Goal: Task Accomplishment & Management: Use online tool/utility

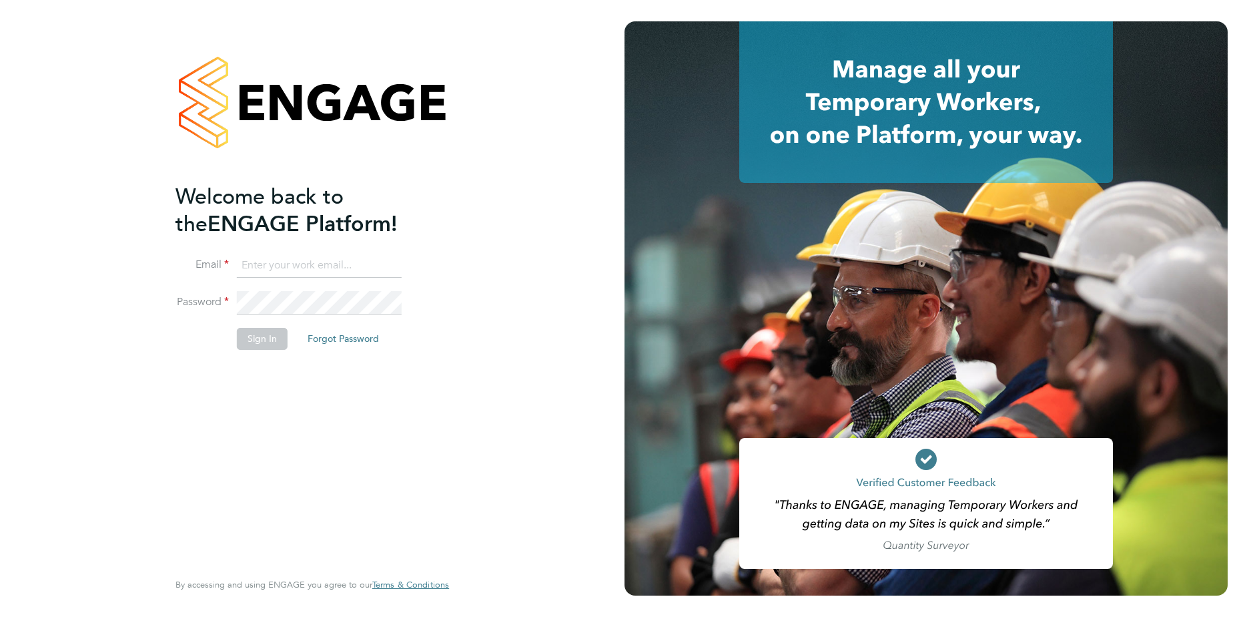
type input "[EMAIL_ADDRESS][DOMAIN_NAME]"
click at [266, 340] on button "Sign In" at bounding box center [262, 338] width 51 height 21
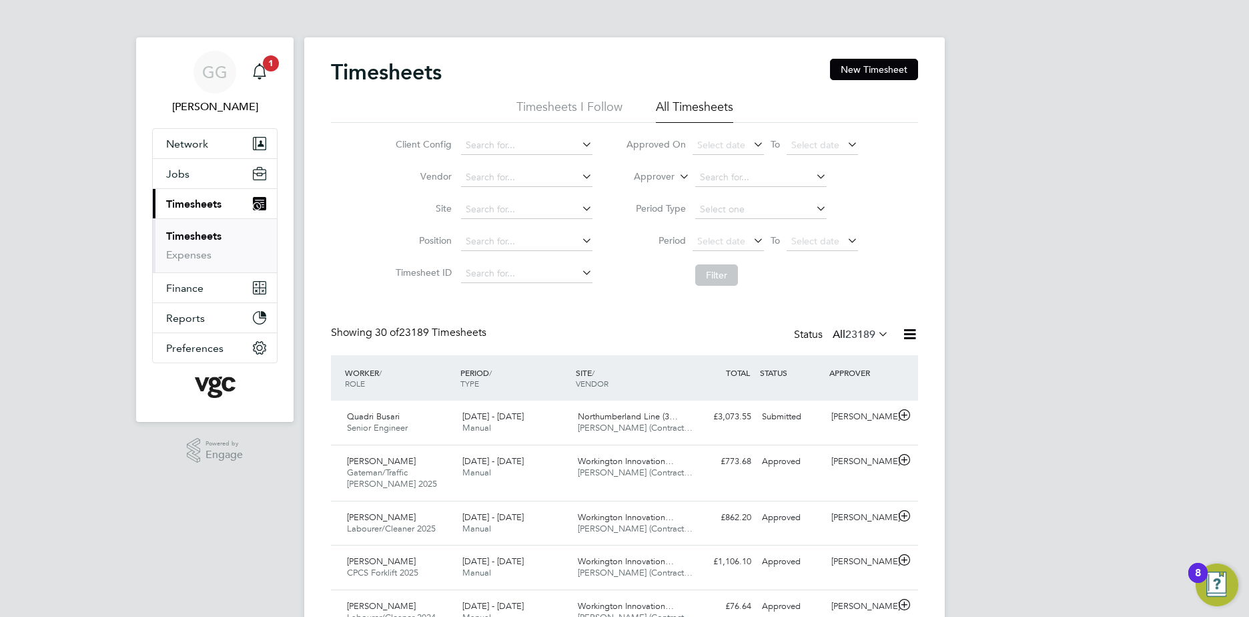
click at [659, 179] on label "Approver" at bounding box center [645, 176] width 60 height 13
click at [659, 194] on li "Worker" at bounding box center [642, 192] width 66 height 17
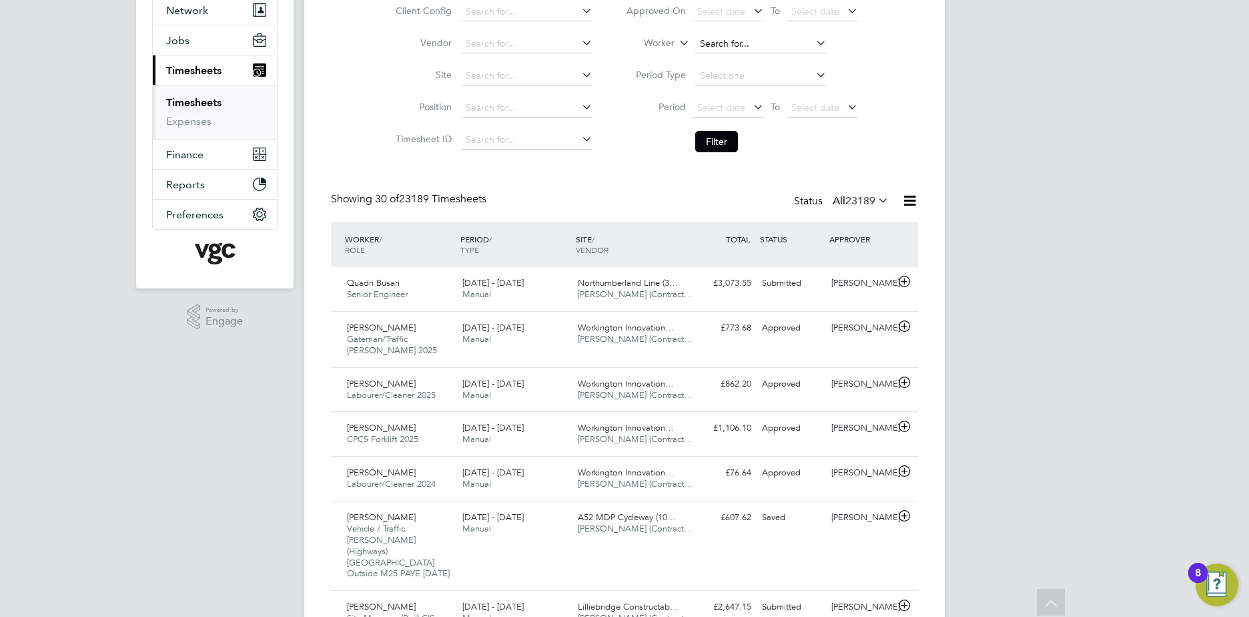
click at [726, 45] on input at bounding box center [760, 44] width 131 height 19
click at [754, 92] on li "Sala r Henareh" at bounding box center [777, 98] width 166 height 18
type input "Salar Henareh"
click at [729, 131] on button "Filter" at bounding box center [716, 141] width 43 height 21
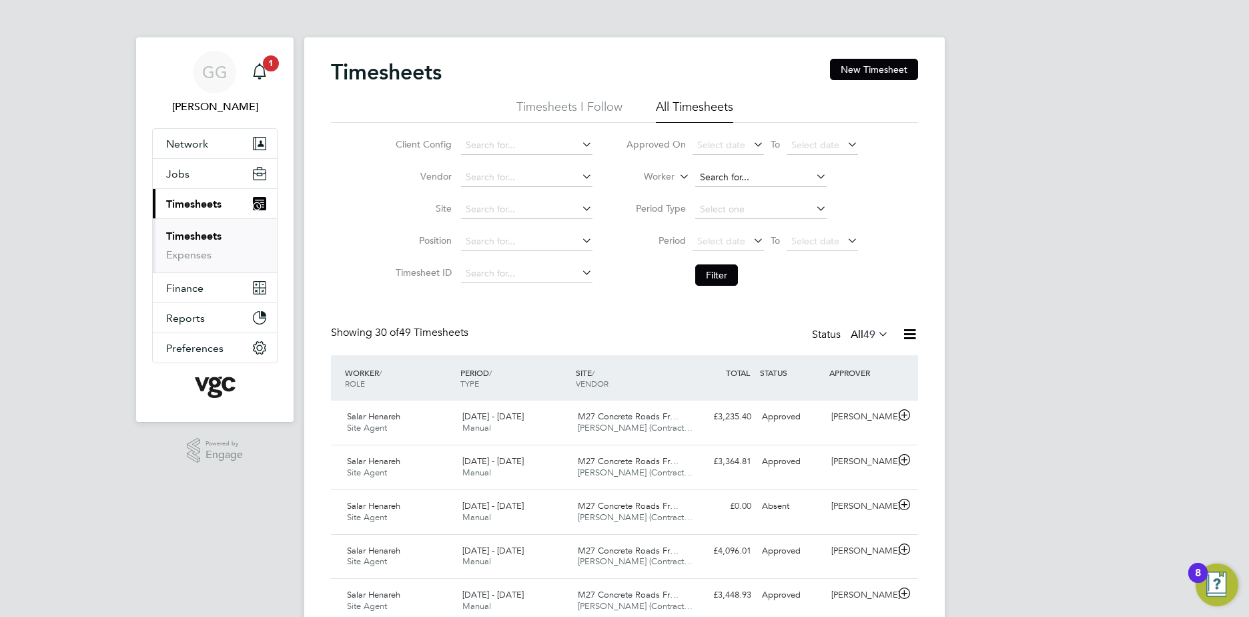
click at [745, 175] on input at bounding box center [760, 177] width 131 height 19
click at [737, 198] on li "Ovi Pruteanu" at bounding box center [760, 196] width 133 height 18
type input "Ovi Pruteanu"
click at [723, 280] on button "Filter" at bounding box center [716, 274] width 43 height 21
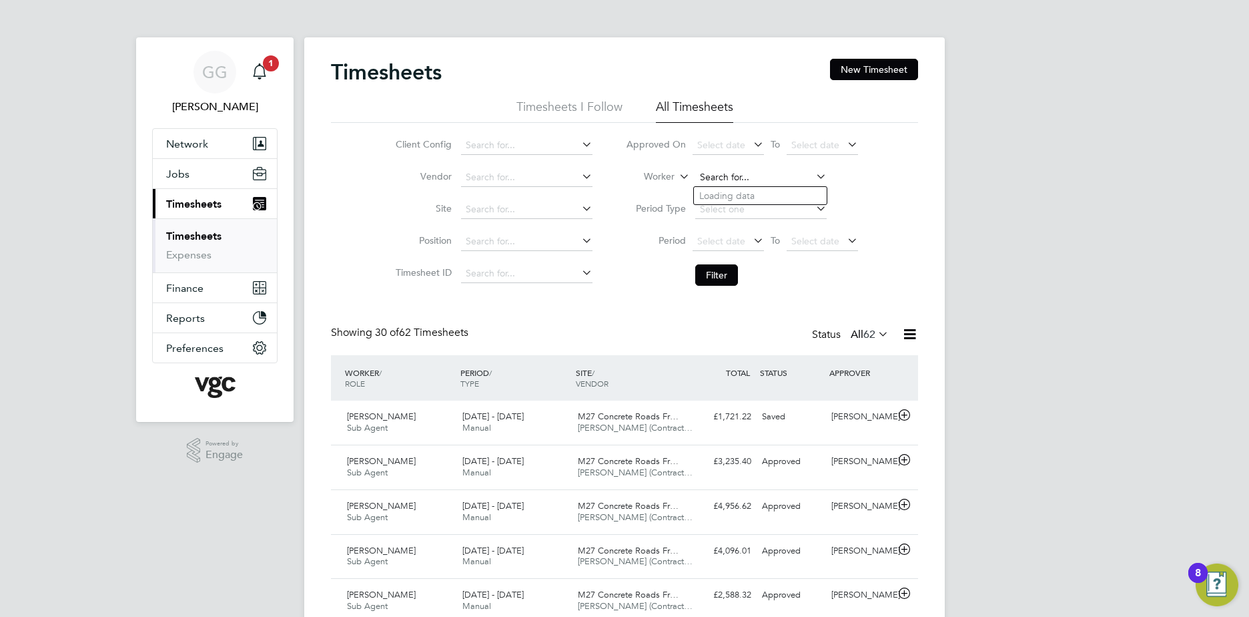
click at [753, 178] on input at bounding box center [760, 177] width 131 height 19
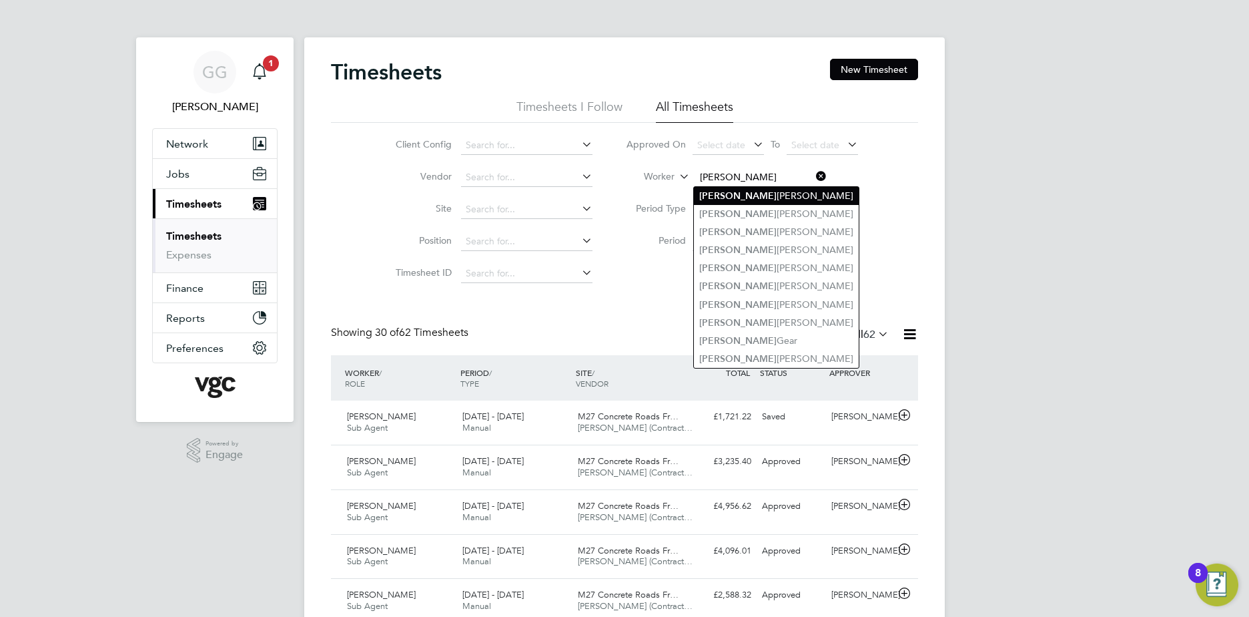
click at [759, 190] on li "Michael Mcgahern" at bounding box center [776, 196] width 165 height 18
type input "Michael Mcgahern"
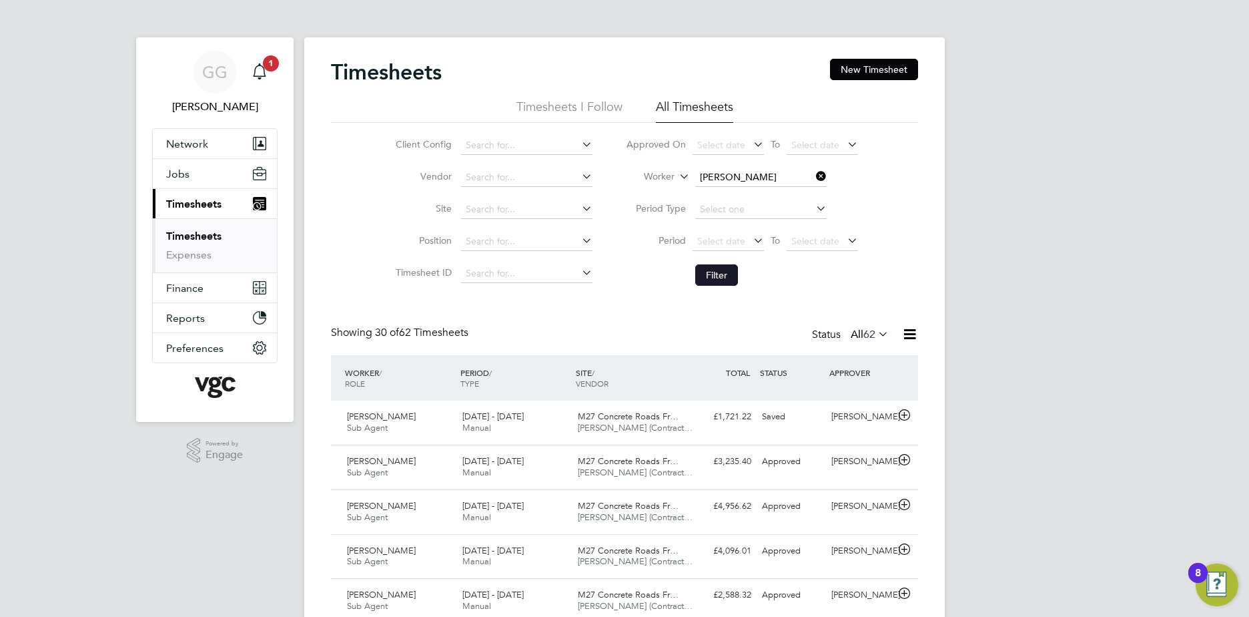
click at [713, 270] on button "Filter" at bounding box center [716, 274] width 43 height 21
